Goal: Information Seeking & Learning: Learn about a topic

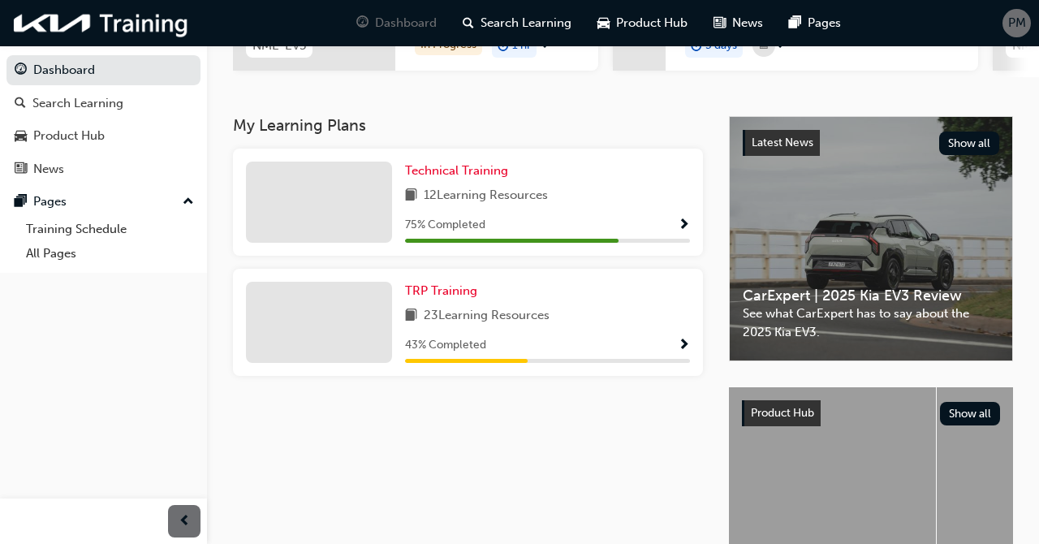
scroll to position [298, 0]
click at [682, 224] on span "Show Progress" at bounding box center [684, 225] width 12 height 15
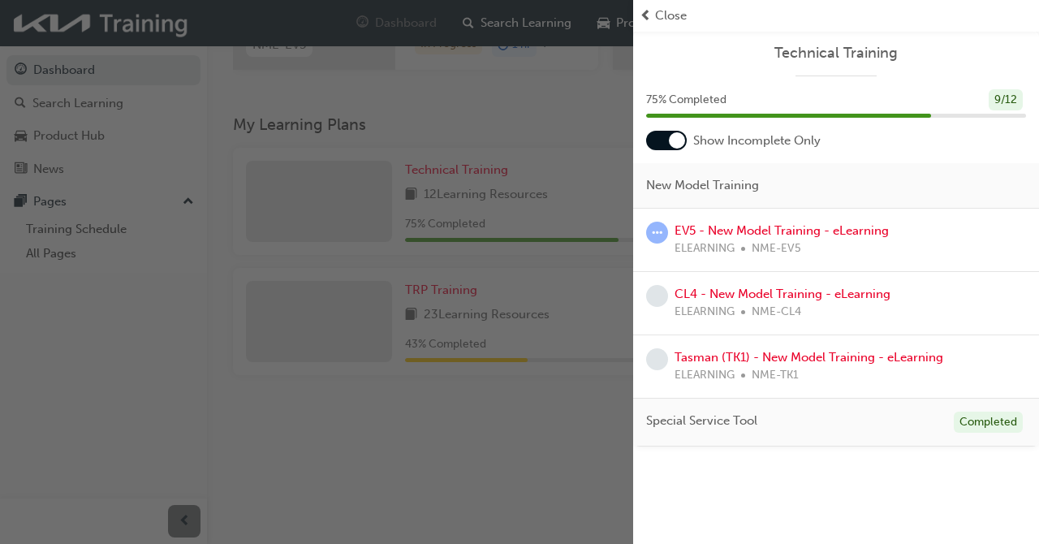
click at [560, 442] on div "button" at bounding box center [316, 272] width 633 height 544
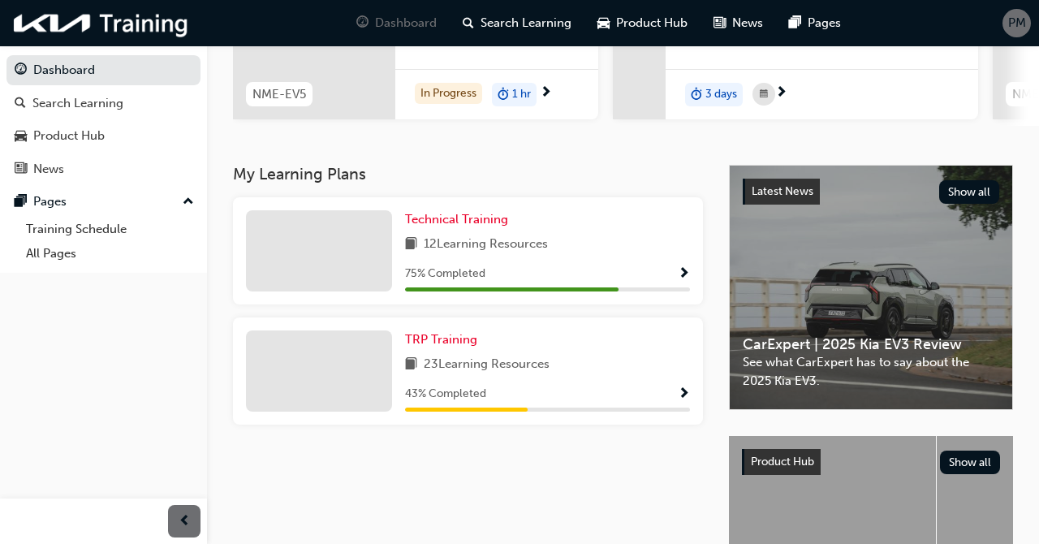
scroll to position [0, 0]
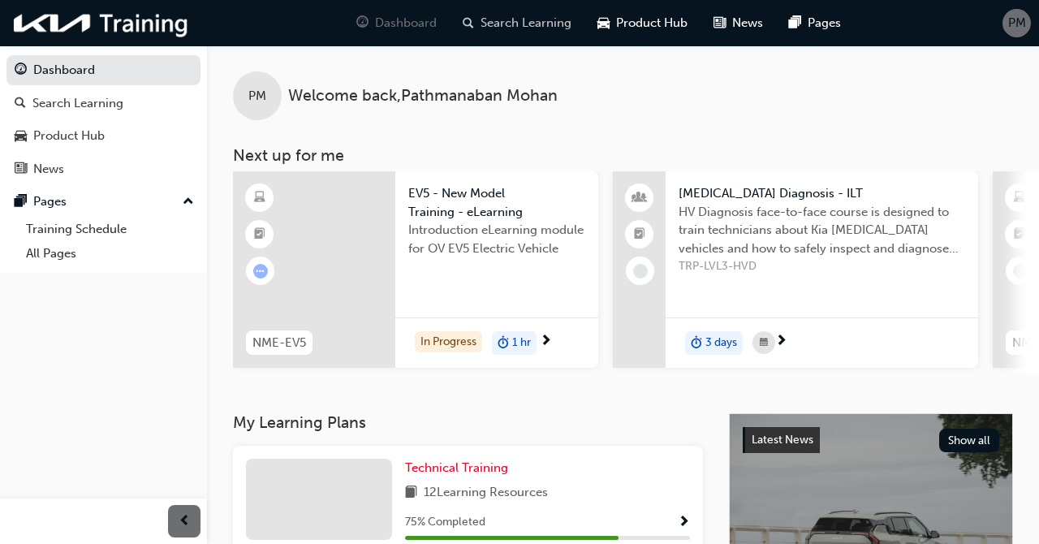
click at [546, 10] on div "Search Learning" at bounding box center [517, 22] width 135 height 33
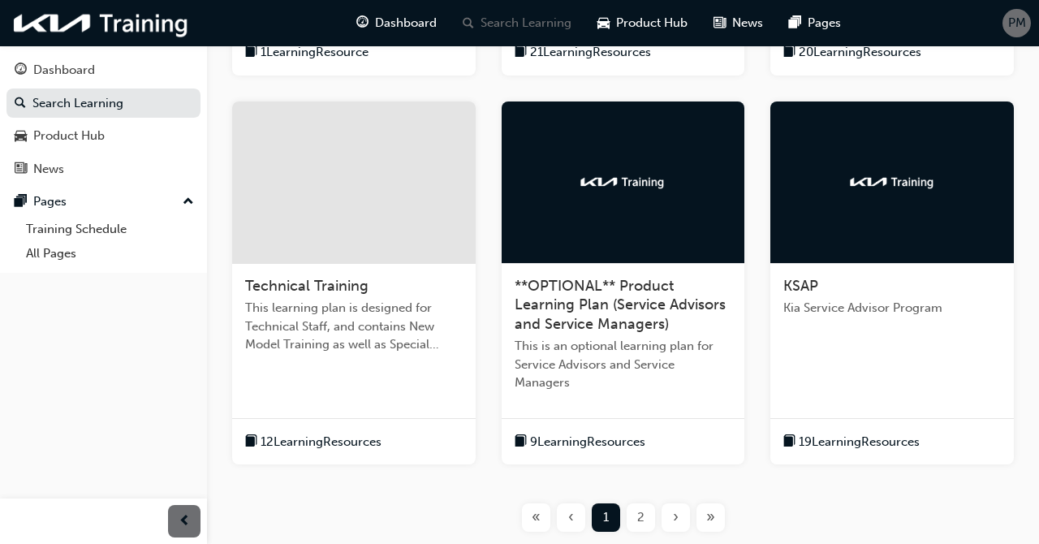
scroll to position [608, 0]
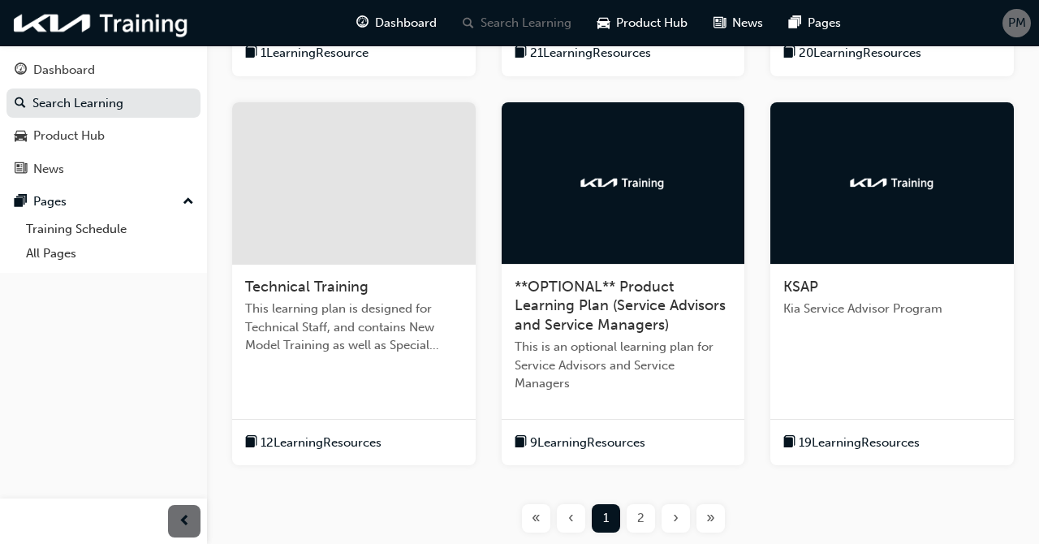
click at [347, 335] on span "This learning plan is designed for Technical Staff, and contains New Model Trai…" at bounding box center [354, 327] width 218 height 55
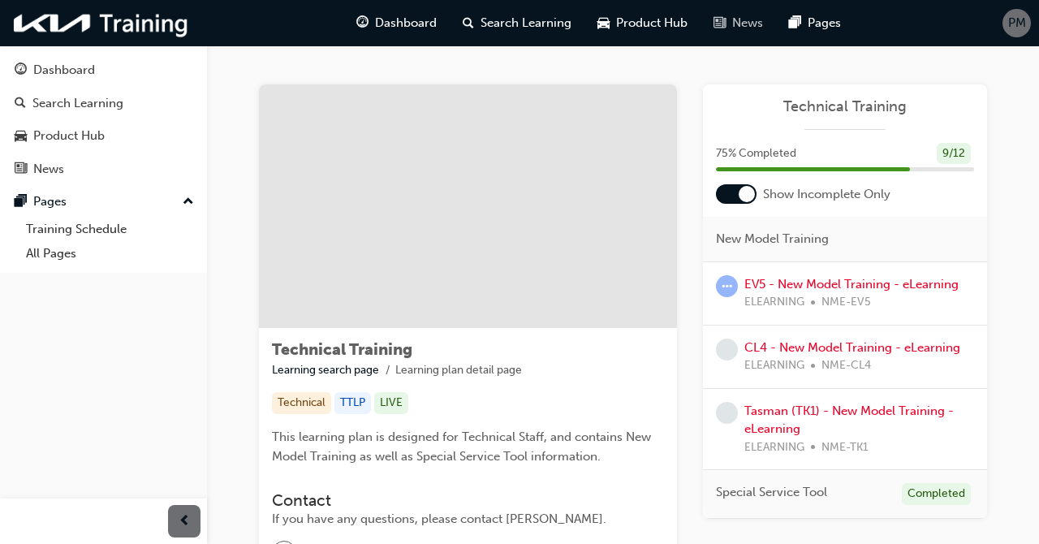
click at [757, 25] on span "News" at bounding box center [747, 23] width 31 height 19
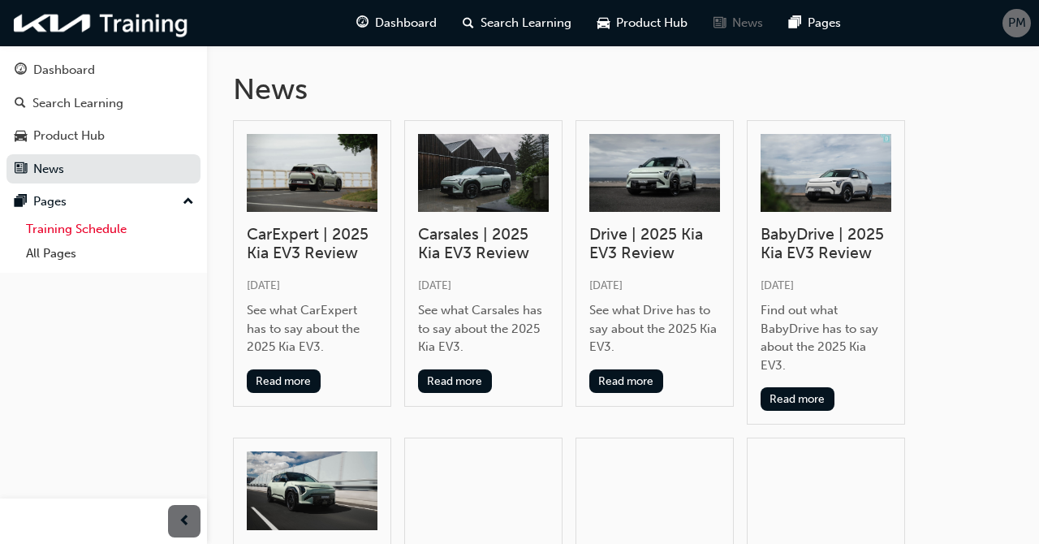
click at [98, 224] on link "Training Schedule" at bounding box center [109, 229] width 181 height 25
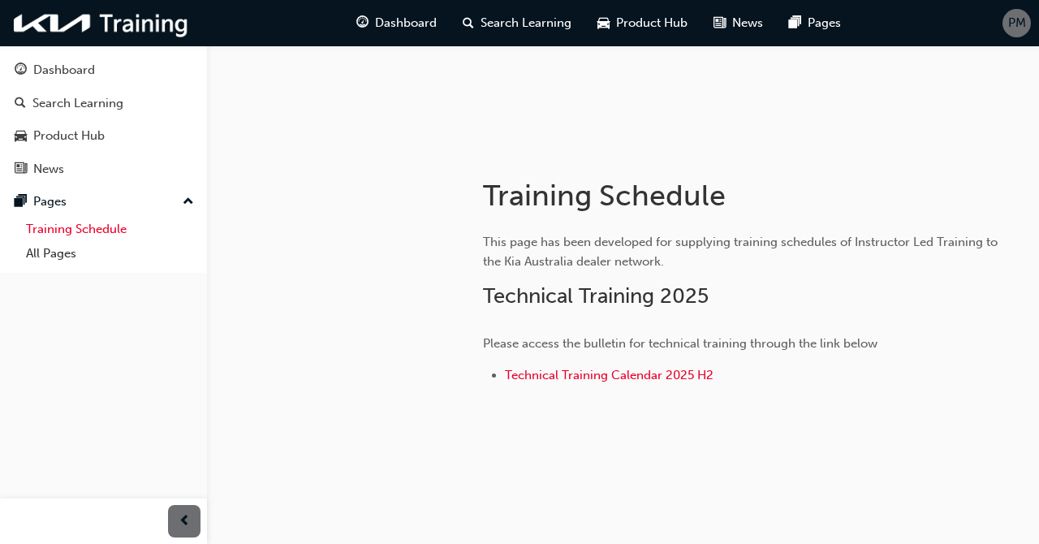
scroll to position [179, 0]
click at [672, 369] on span "Technical Training Calendar 2025 H2" at bounding box center [609, 373] width 209 height 15
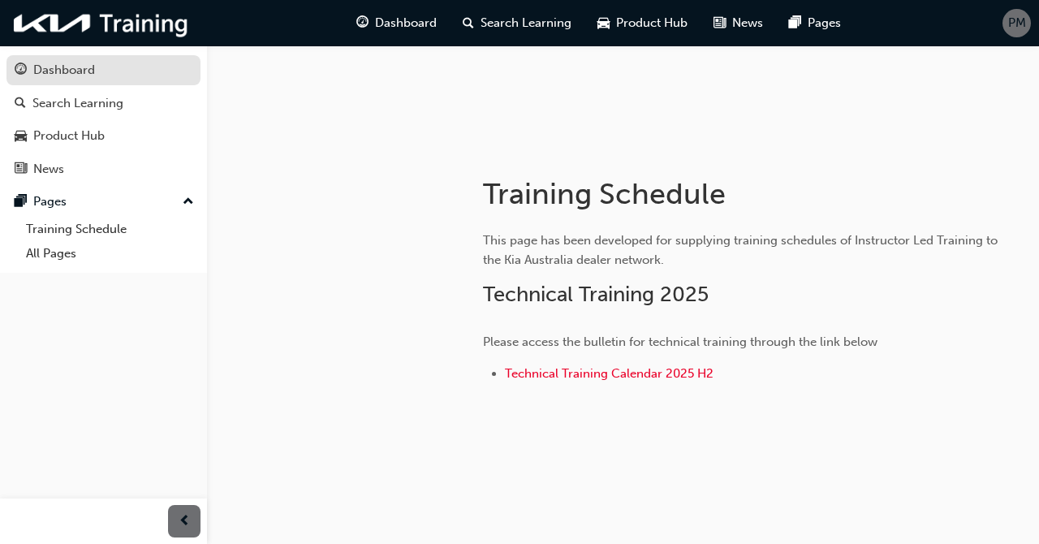
click at [55, 67] on div "Dashboard" at bounding box center [64, 70] width 62 height 19
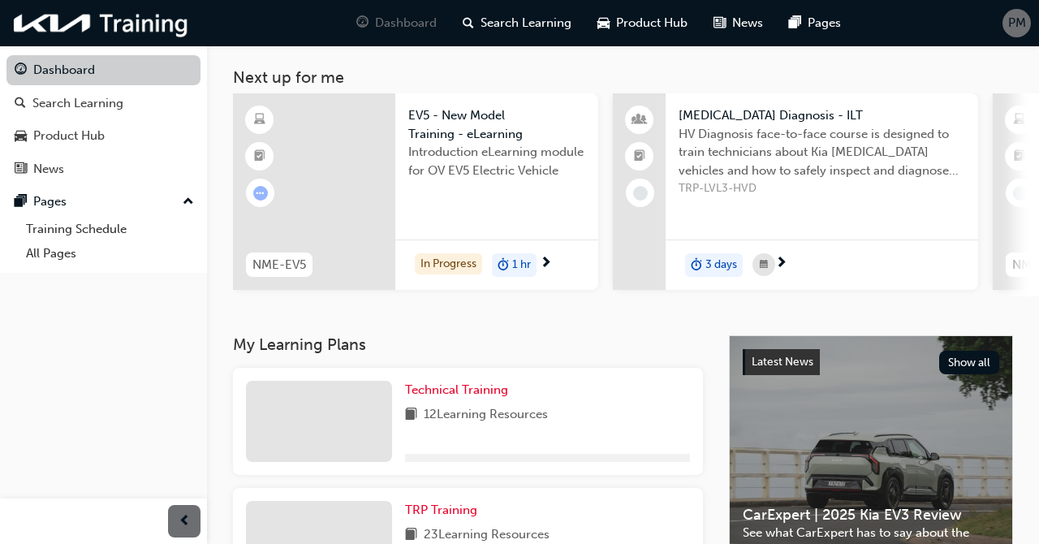
scroll to position [179, 0]
